Goal: Task Accomplishment & Management: Use online tool/utility

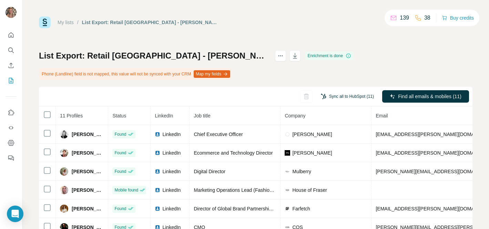
click at [351, 98] on button "Sync all to HubSpot (11)" at bounding box center [347, 96] width 63 height 10
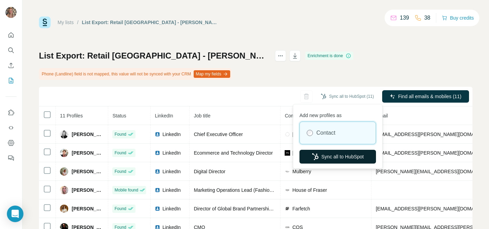
click at [345, 155] on button "Sync all to HubSpot" at bounding box center [337, 157] width 76 height 14
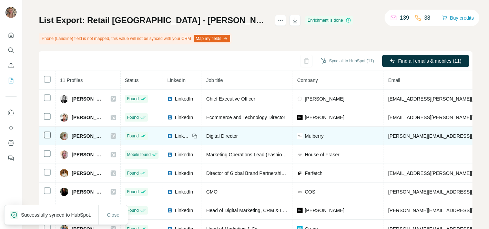
scroll to position [36, 0]
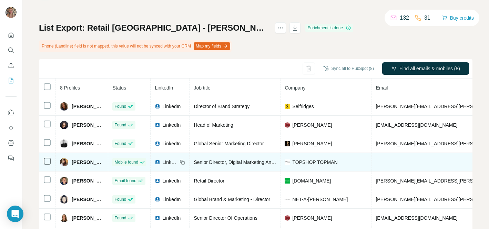
drag, startPoint x: 110, startPoint y: 162, endPoint x: 67, endPoint y: 161, distance: 42.7
click at [67, 161] on div "Elizabeth Weiser" at bounding box center [82, 162] width 44 height 8
copy div "Elizabeth Weiser"
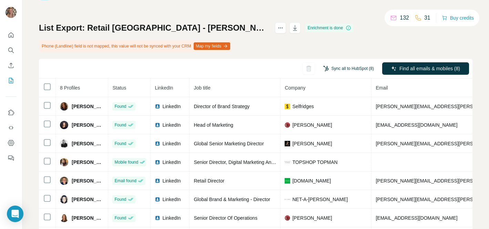
click at [362, 69] on button "Sync all to HubSpot (8)" at bounding box center [348, 68] width 60 height 10
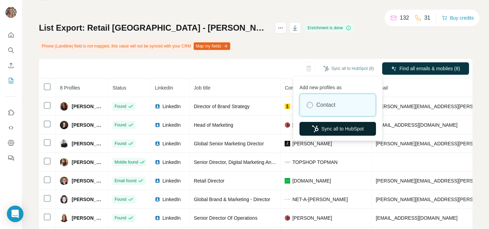
click at [337, 124] on button "Sync all to HubSpot" at bounding box center [337, 129] width 76 height 14
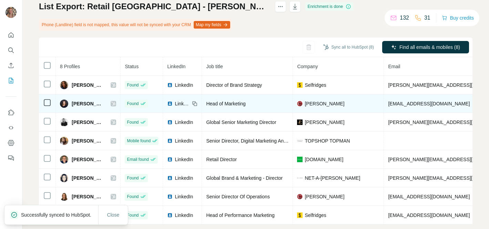
scroll to position [61, 0]
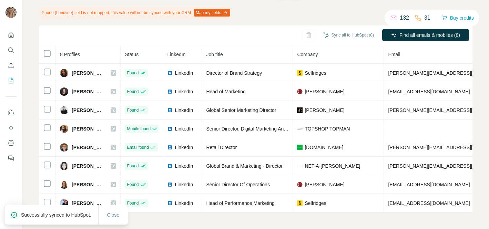
click at [117, 214] on span "Close" at bounding box center [113, 215] width 12 height 7
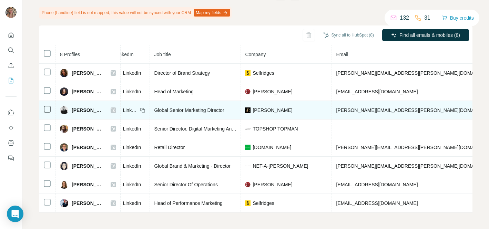
scroll to position [0, 60]
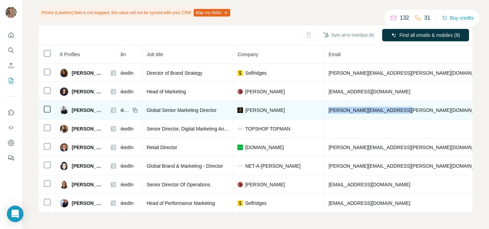
drag, startPoint x: 417, startPoint y: 110, endPoint x: 335, endPoint y: 112, distance: 82.0
click at [335, 112] on td "catherine.turek@jimmychoo.com" at bounding box center [428, 110] width 209 height 19
copy span "catherine.turek@jimmychoo.com"
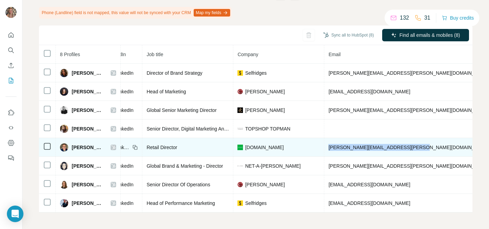
drag, startPoint x: 420, startPoint y: 148, endPoint x: 383, endPoint y: 140, distance: 38.0
click at [383, 140] on td "james.breckenridge@johnlewis.co.uk" at bounding box center [428, 147] width 209 height 19
copy span "james.breckenridge@johnlewis.co.uk"
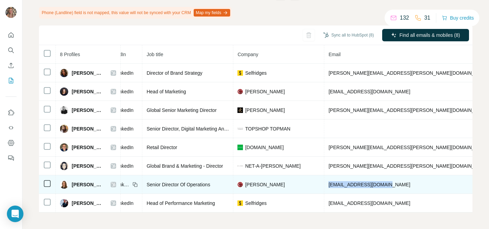
drag, startPoint x: 396, startPoint y: 184, endPoint x: 334, endPoint y: 184, distance: 61.7
click at [334, 184] on td "rpatient@christies.com" at bounding box center [428, 184] width 209 height 19
copy span "rpatient@christies.com"
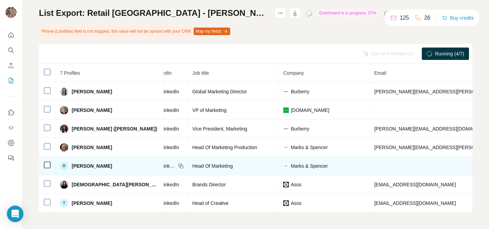
scroll to position [42, 0]
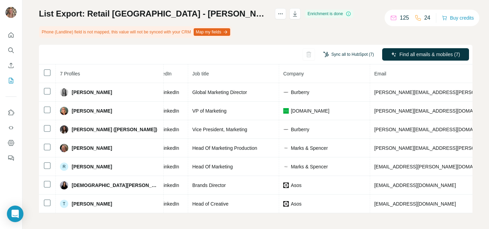
click at [349, 52] on button "Sync all to HubSpot (7)" at bounding box center [348, 54] width 60 height 10
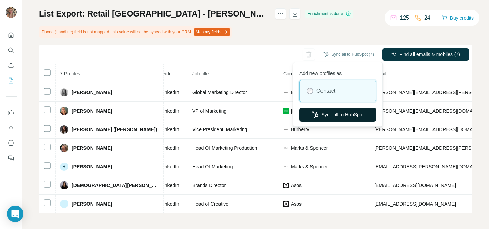
click at [328, 114] on button "Sync all to HubSpot" at bounding box center [337, 115] width 76 height 14
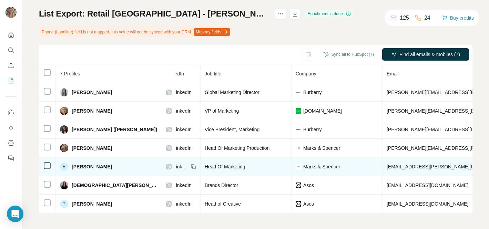
scroll to position [0, 65]
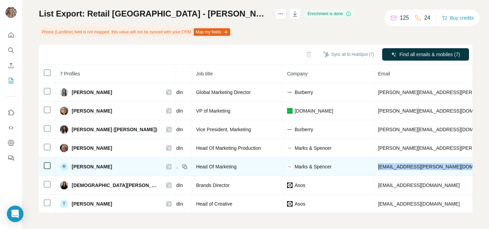
drag, startPoint x: 459, startPoint y: 167, endPoint x: 356, endPoint y: 169, distance: 102.7
click at [378, 169] on span "rachael.mclaughlin@marks-and-spencer.com" at bounding box center [458, 167] width 161 height 6
copy span "rachael.mclaughlin@marks-and-spencer.com"
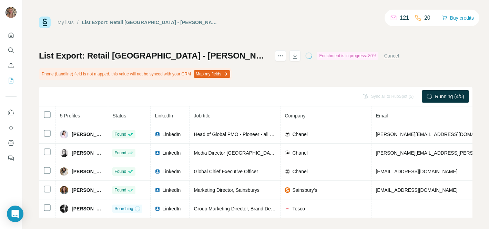
scroll to position [6, 0]
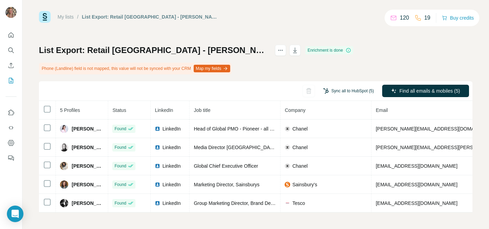
click at [354, 91] on button "Sync all to HubSpot (5)" at bounding box center [348, 91] width 60 height 10
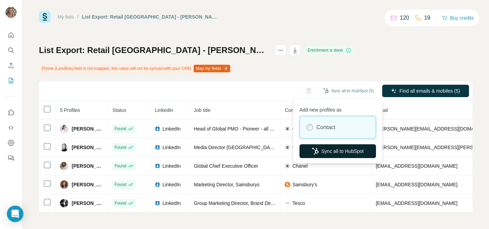
click at [345, 145] on button "Sync all to HubSpot" at bounding box center [337, 151] width 76 height 14
